Goal: Transaction & Acquisition: Purchase product/service

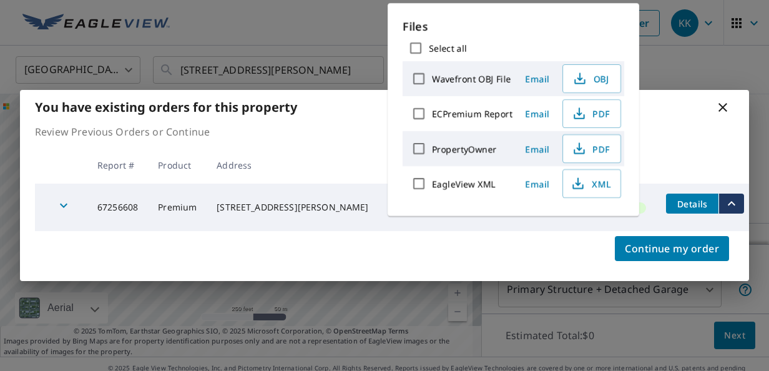
scroll to position [26, 0]
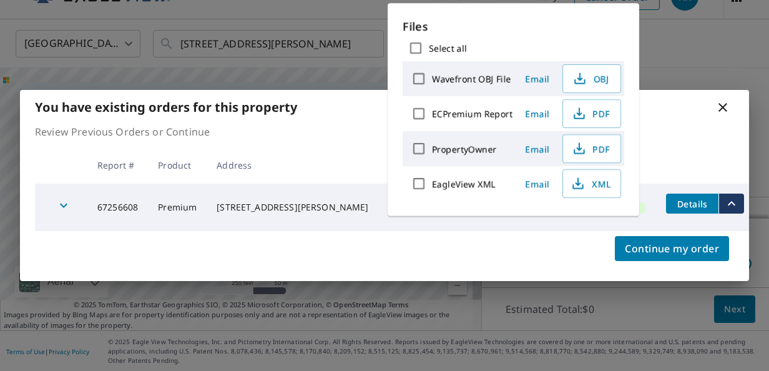
click at [717, 114] on icon at bounding box center [722, 107] width 15 height 15
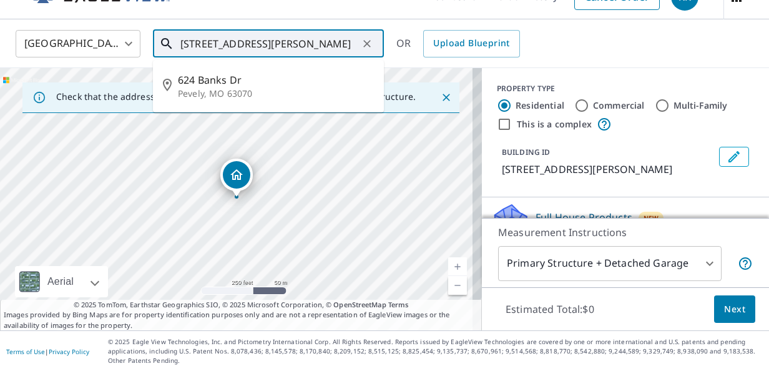
click at [332, 47] on input "624 Banks Dr Pevely, MO 63070" at bounding box center [269, 43] width 178 height 35
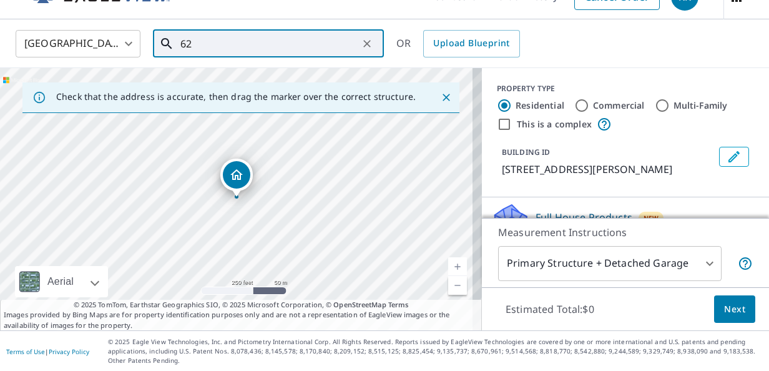
type input "6"
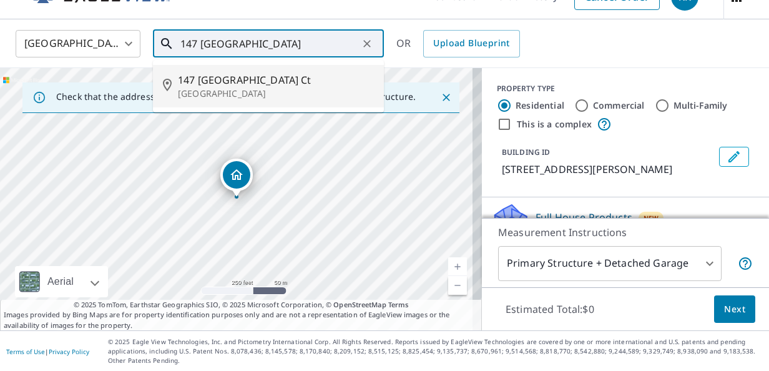
click at [222, 95] on p "[GEOGRAPHIC_DATA]" at bounding box center [276, 93] width 196 height 12
type input "[STREET_ADDRESS]"
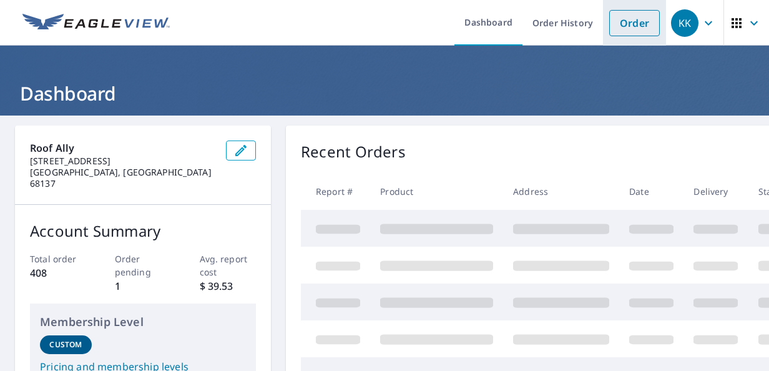
click at [634, 12] on link "Order" at bounding box center [634, 23] width 51 height 26
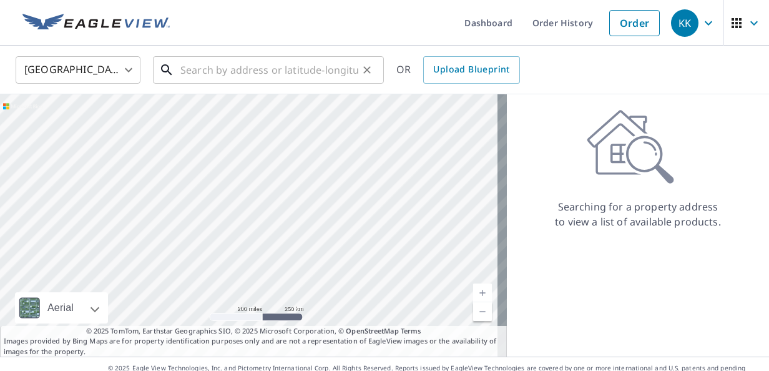
click at [211, 74] on input "text" at bounding box center [269, 69] width 178 height 35
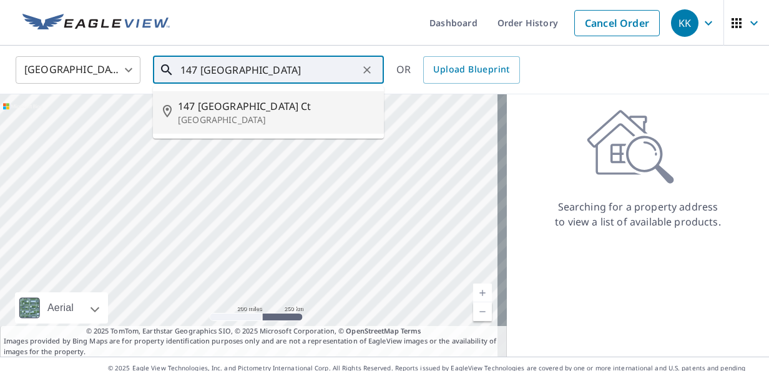
click at [231, 126] on li "[STREET_ADDRESS]" at bounding box center [268, 112] width 231 height 42
type input "[STREET_ADDRESS]"
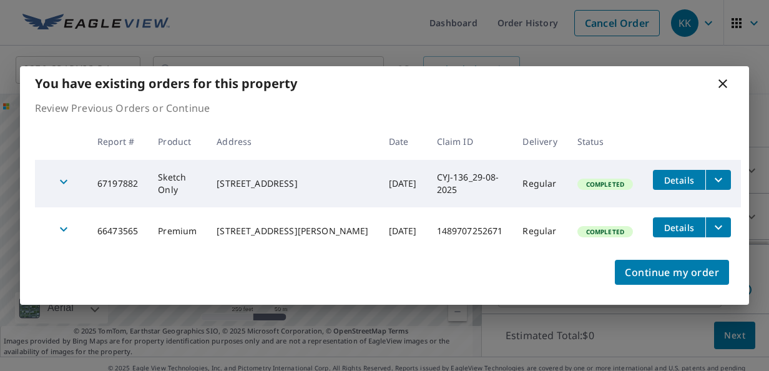
scroll to position [80, 0]
click at [717, 182] on icon "filesDropdownBtn-67197882" at bounding box center [718, 179] width 15 height 15
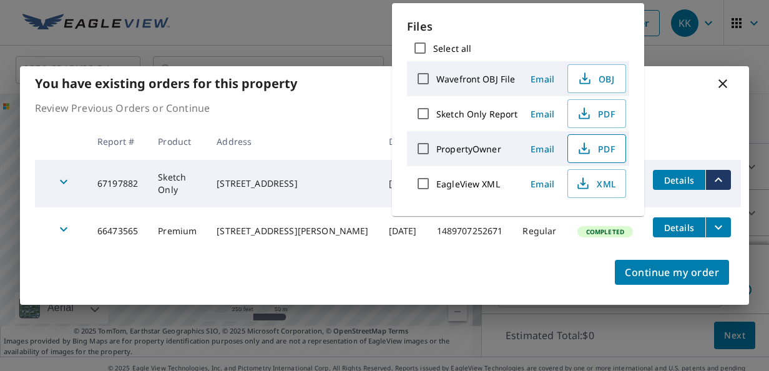
click at [612, 150] on span "PDF" at bounding box center [596, 148] width 40 height 15
click at [612, 186] on span "XML" at bounding box center [596, 183] width 40 height 15
click at [713, 56] on div "You have existing orders for this property Review Previous Orders or Continue R…" at bounding box center [384, 185] width 769 height 371
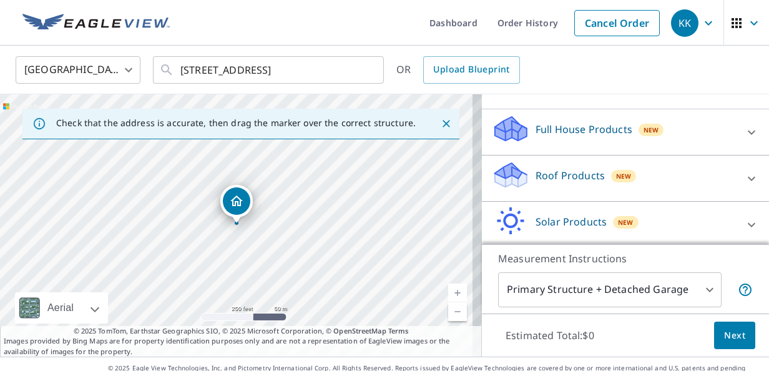
scroll to position [119, 0]
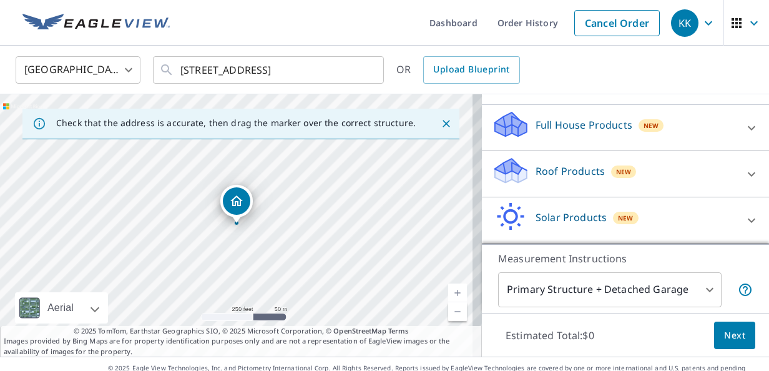
click at [666, 177] on div "Roof Products New" at bounding box center [614, 174] width 245 height 36
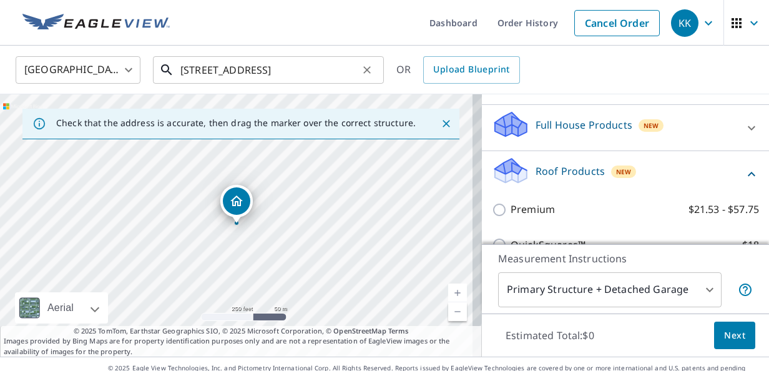
click at [311, 67] on input "[STREET_ADDRESS]" at bounding box center [269, 69] width 178 height 35
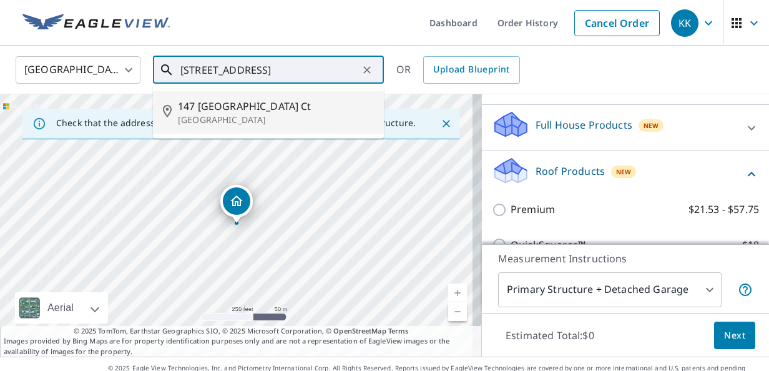
click at [257, 120] on p "[GEOGRAPHIC_DATA]" at bounding box center [276, 120] width 196 height 12
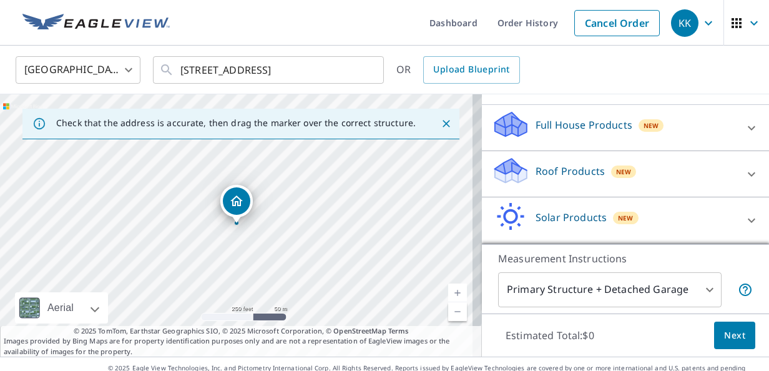
click at [553, 171] on p "Roof Products" at bounding box center [570, 171] width 69 height 15
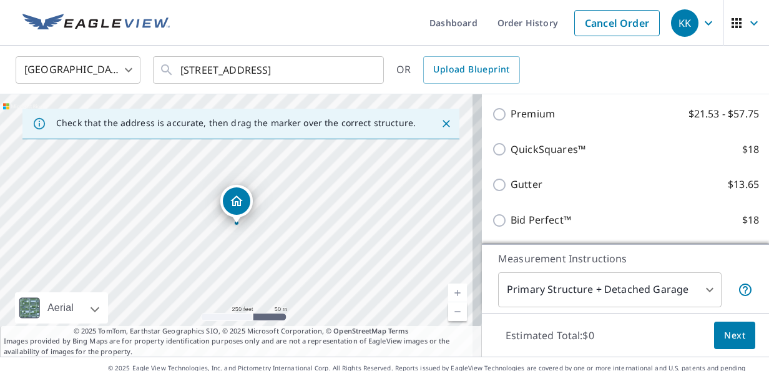
scroll to position [218, 0]
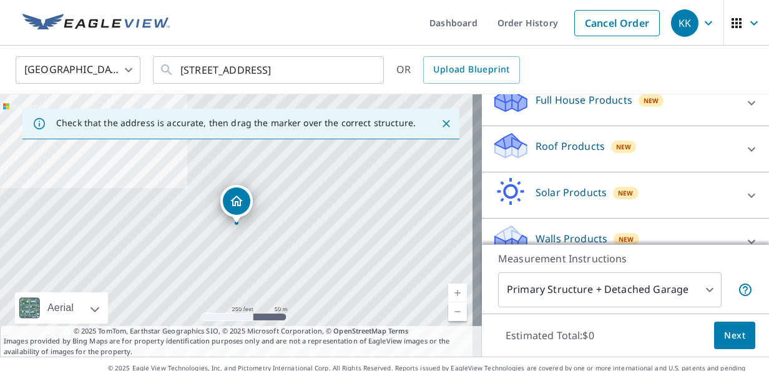
scroll to position [156, 0]
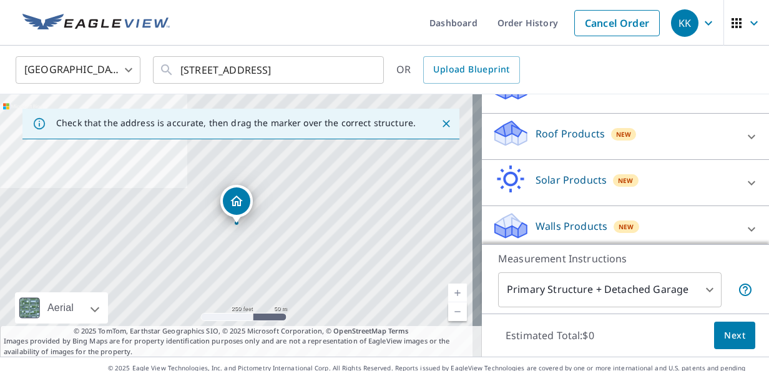
click at [534, 149] on div "Roof Products New" at bounding box center [614, 137] width 245 height 36
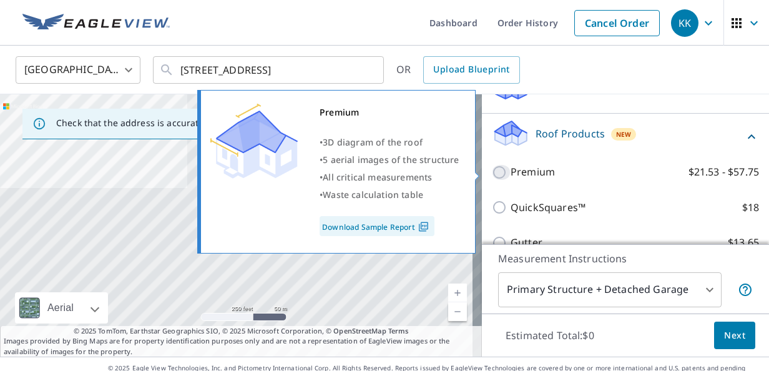
click at [492, 176] on input "Premium $21.53 - $57.75" at bounding box center [501, 172] width 19 height 15
checkbox input "true"
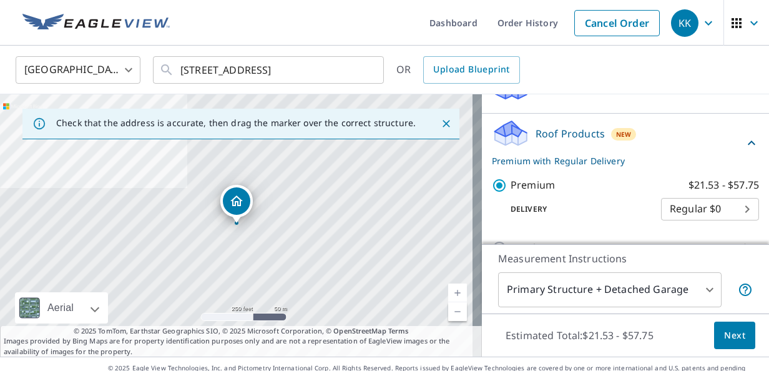
click at [724, 338] on span "Next" at bounding box center [734, 336] width 21 height 16
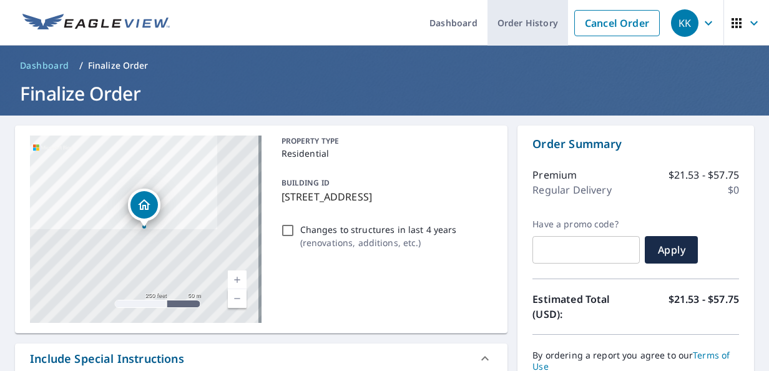
click at [507, 28] on link "Order History" at bounding box center [528, 23] width 81 height 46
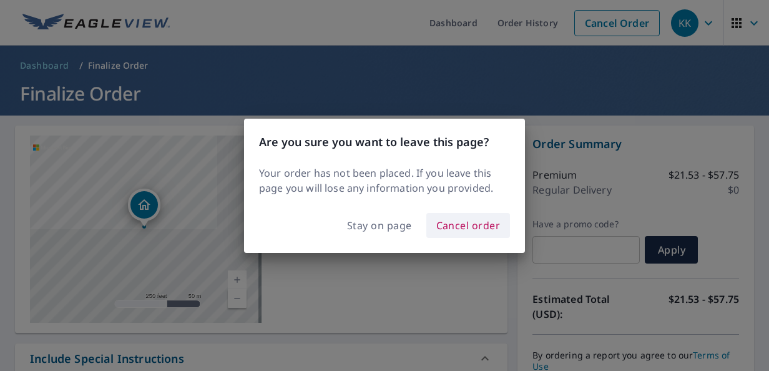
click at [462, 225] on span "Cancel order" at bounding box center [468, 225] width 64 height 17
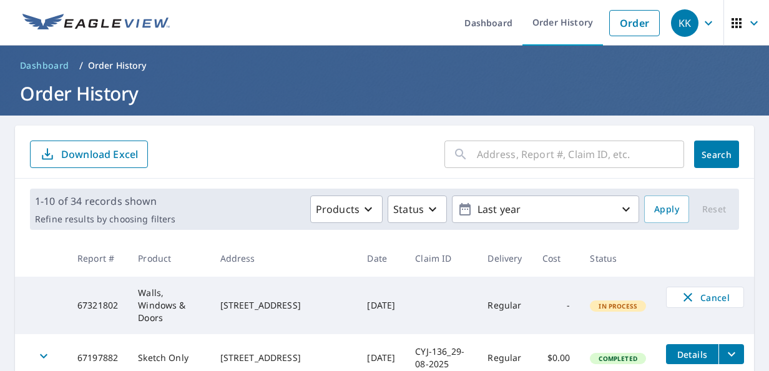
click at [728, 353] on icon "filesDropdownBtn-67197882" at bounding box center [731, 354] width 7 height 4
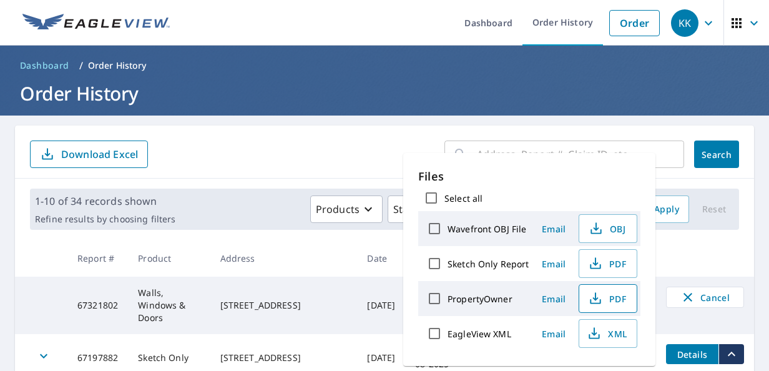
click at [629, 300] on button "PDF" at bounding box center [608, 298] width 59 height 29
click at [620, 236] on button "OBJ" at bounding box center [608, 228] width 59 height 29
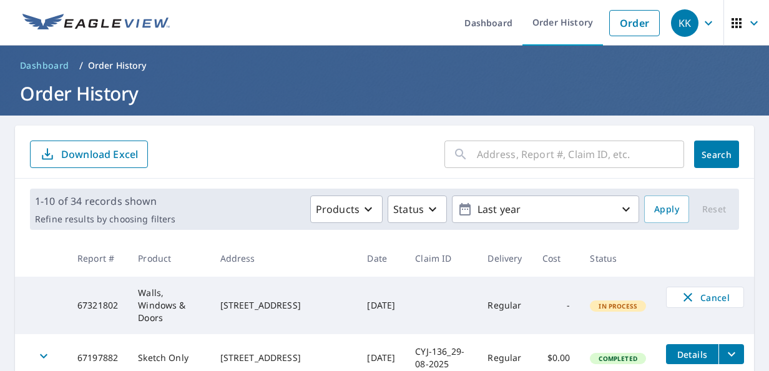
click at [724, 350] on icon "filesDropdownBtn-67197882" at bounding box center [731, 353] width 15 height 15
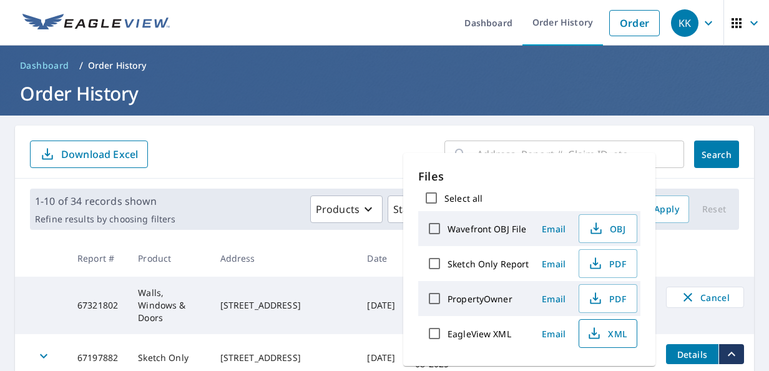
click at [624, 337] on span "XML" at bounding box center [607, 333] width 40 height 15
click at [620, 263] on span "PDF" at bounding box center [607, 263] width 40 height 15
